Goal: Information Seeking & Learning: Learn about a topic

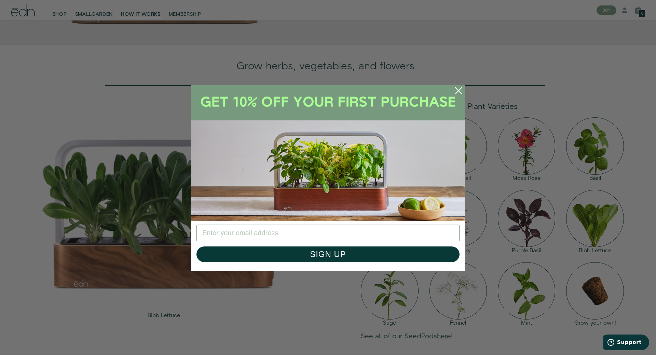
scroll to position [667, 0]
click at [118, 9] on div "Close dialog SIGN UP Submit" at bounding box center [328, 177] width 656 height 355
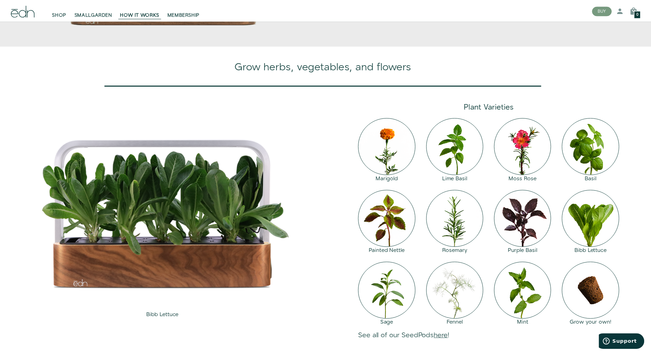
scroll to position [664, 0]
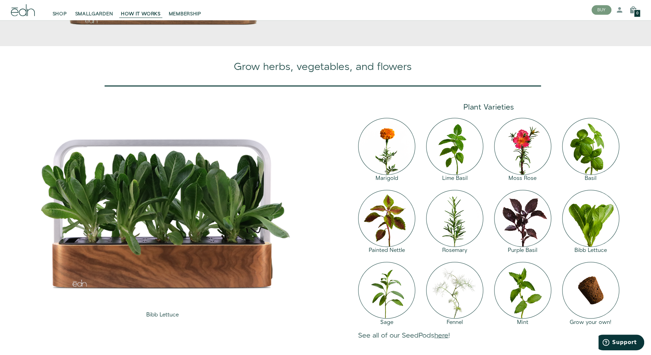
click at [118, 9] on link "HOW IT WORKS" at bounding box center [140, 10] width 47 height 15
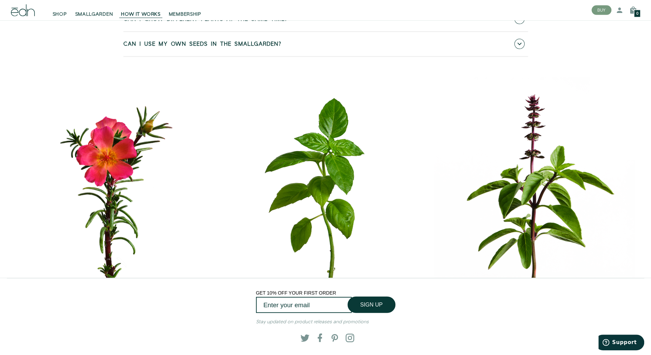
scroll to position [3254, 0]
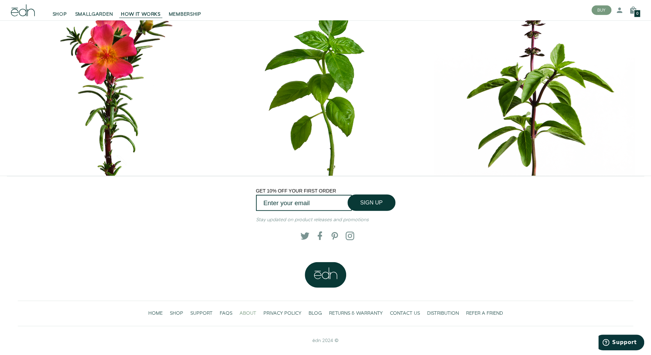
click at [252, 314] on span "ABOUT" at bounding box center [248, 313] width 17 height 7
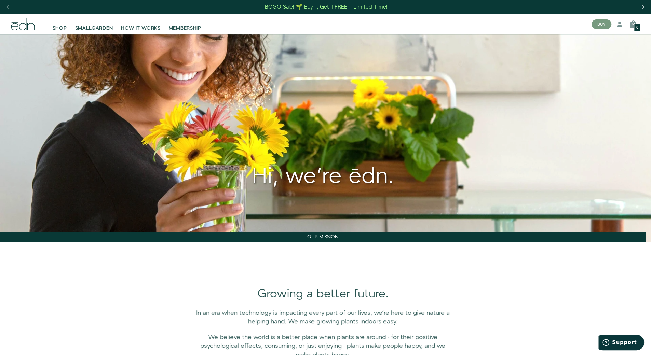
click at [252, 314] on span "In an era when technology is impacting every part of our lives, we’re here to g…" at bounding box center [323, 317] width 254 height 17
